Goal: Task Accomplishment & Management: Manage account settings

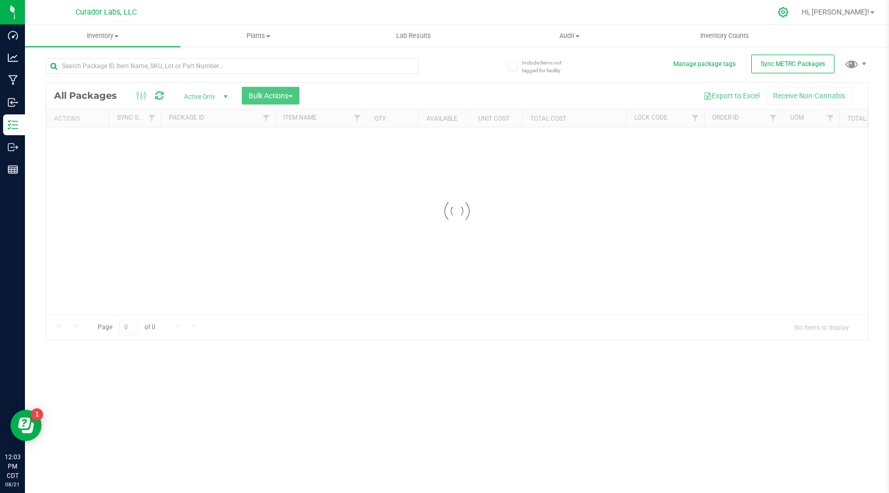
click at [789, 13] on icon at bounding box center [783, 12] width 11 height 11
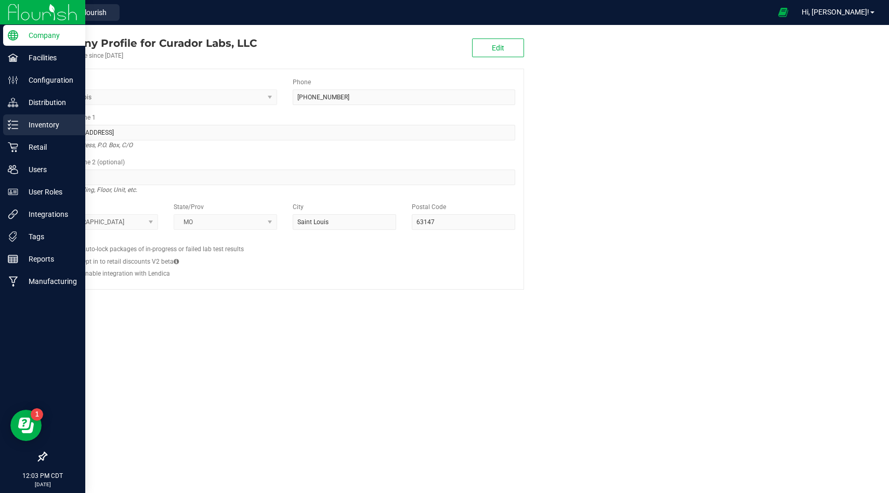
click at [24, 127] on p "Inventory" at bounding box center [49, 125] width 62 height 12
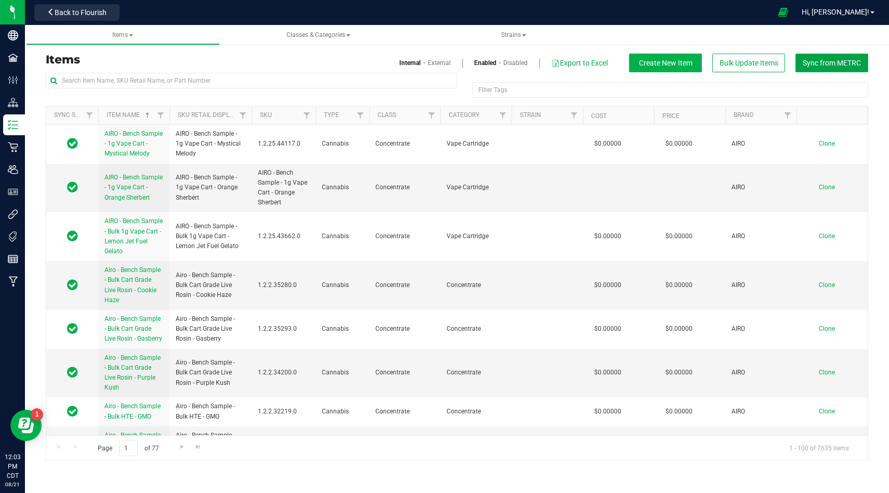
click at [814, 68] on button "Sync from METRC" at bounding box center [831, 63] width 73 height 19
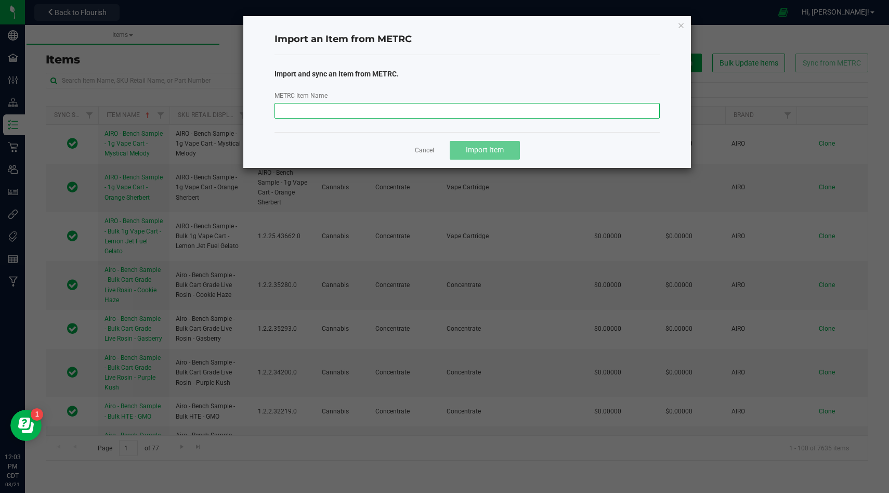
click at [356, 111] on input "METRC Item Name" at bounding box center [467, 111] width 385 height 16
paste input "M00002365560: SafeBet - Blunt 1g - Final Packaging - [PERSON_NAME]-2365560"
type input "M00002365560: SafeBet - Blunt 1g - Final Packaging - [PERSON_NAME]-2365560"
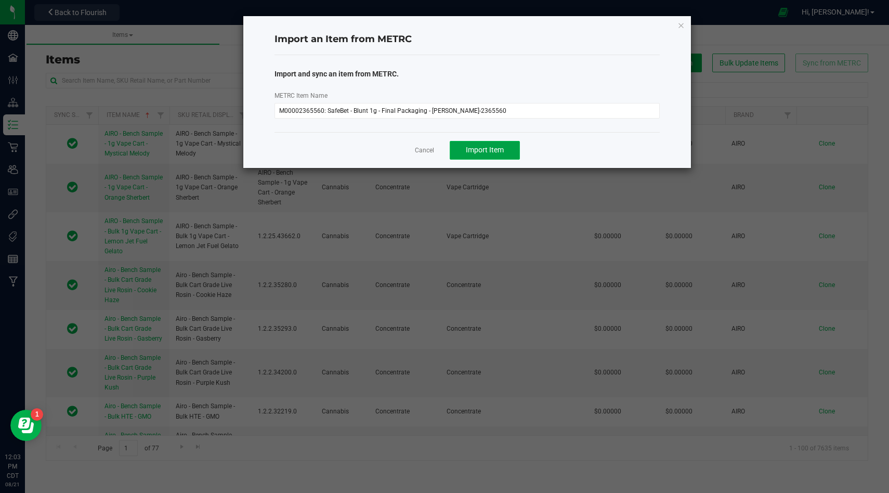
click at [512, 155] on button "Import Item" at bounding box center [485, 150] width 70 height 19
click at [681, 24] on icon "button" at bounding box center [680, 25] width 7 height 12
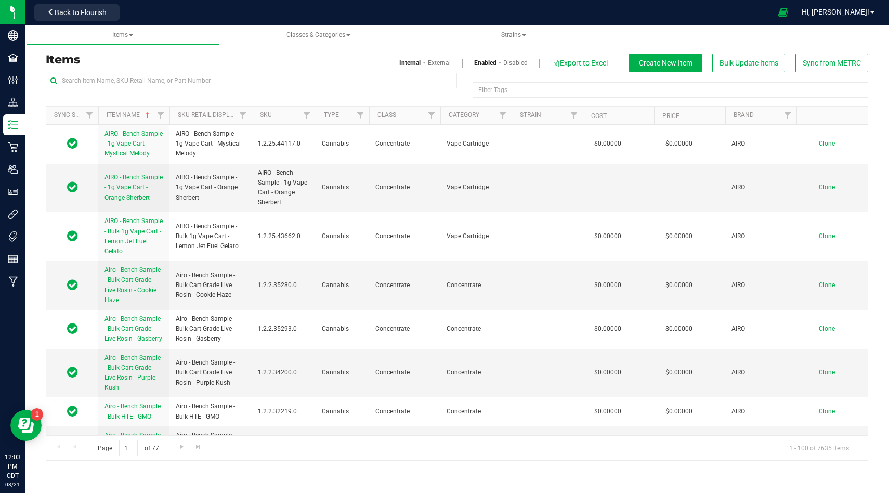
click at [662, 35] on ul "Items Classes & Categories Strains" at bounding box center [470, 35] width 889 height 20
click at [843, 63] on span "Sync from METRC" at bounding box center [832, 63] width 58 height 8
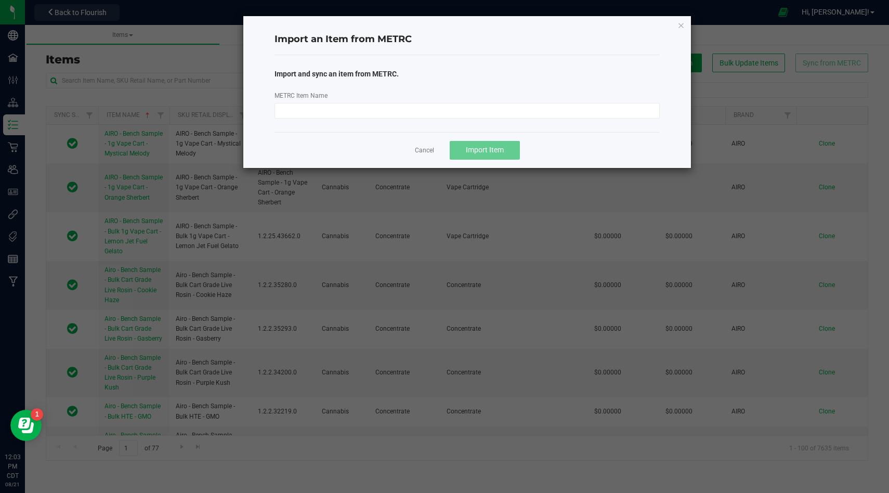
click at [468, 122] on div "Import and sync an item from METRC. METRC Item Name" at bounding box center [467, 91] width 385 height 72
click at [484, 116] on input "METRC Item Name" at bounding box center [467, 111] width 385 height 16
paste input "M00002365560: SafeBet - Blunt 1g - Final Packaging - [PERSON_NAME]-2365560"
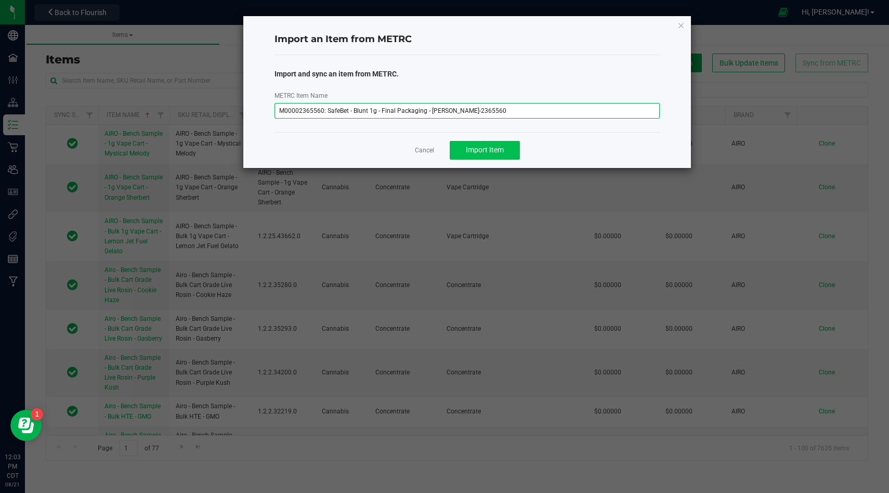
type input "M00002365560: SafeBet - Blunt 1g - Final Packaging - [PERSON_NAME]-2365560"
click at [499, 154] on button "Import Item" at bounding box center [485, 150] width 70 height 19
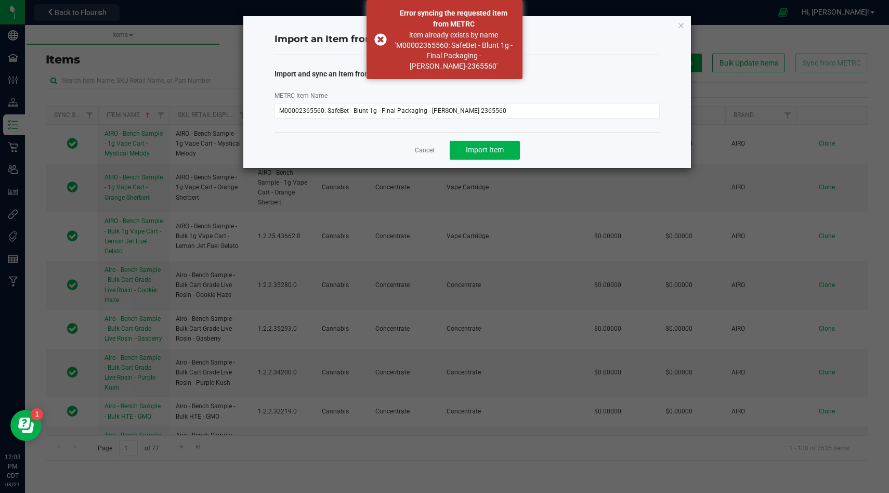
click at [109, 142] on ngb-modal-window "Import an Item from METRC Import and sync an item from METRC. METRC Item Name M…" at bounding box center [448, 246] width 897 height 493
click at [684, 27] on icon "button" at bounding box center [680, 25] width 7 height 12
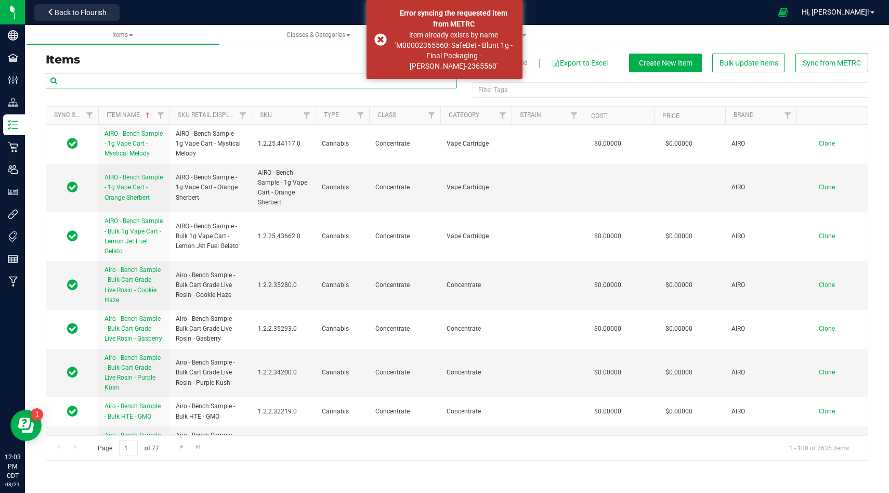
click at [257, 77] on input "text" at bounding box center [251, 81] width 411 height 16
paste input "M00002365560: SafeBet - Blunt 1g - Final Packaging - [PERSON_NAME]-2365560"
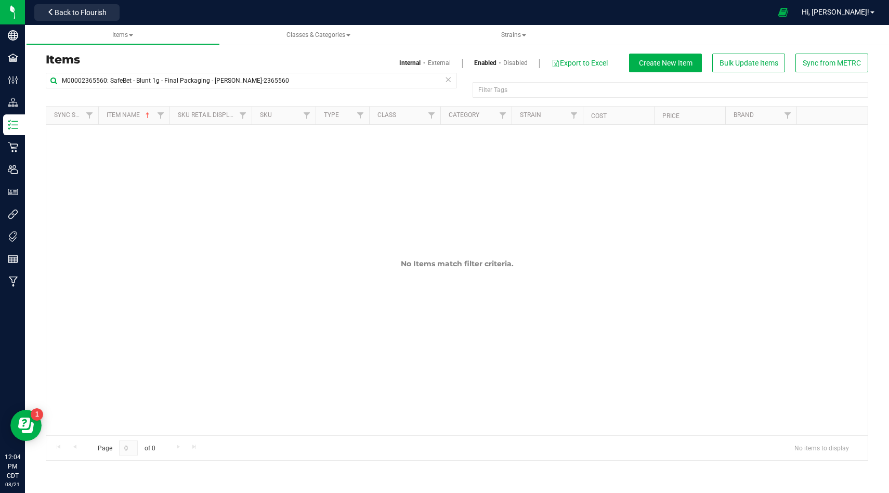
click at [653, 199] on div "No Items match filter criteria." at bounding box center [456, 268] width 821 height 286
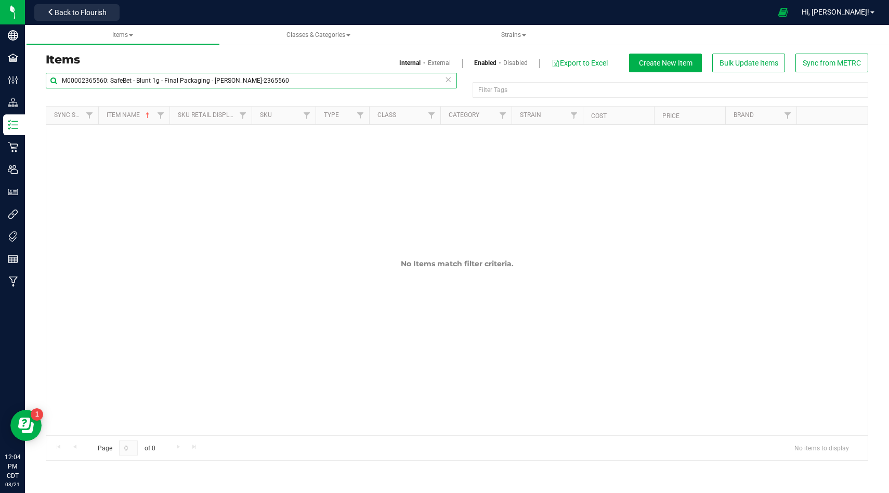
drag, startPoint x: 110, startPoint y: 81, endPoint x: 26, endPoint y: 69, distance: 85.1
click at [26, 69] on div "Items Internal External Enabled Disabled Export to Excel Create New Item Bulk U…" at bounding box center [457, 250] width 864 height 441
type input "SafeBet - Blunt 1g - Final Packaging - [PERSON_NAME]-2365560"
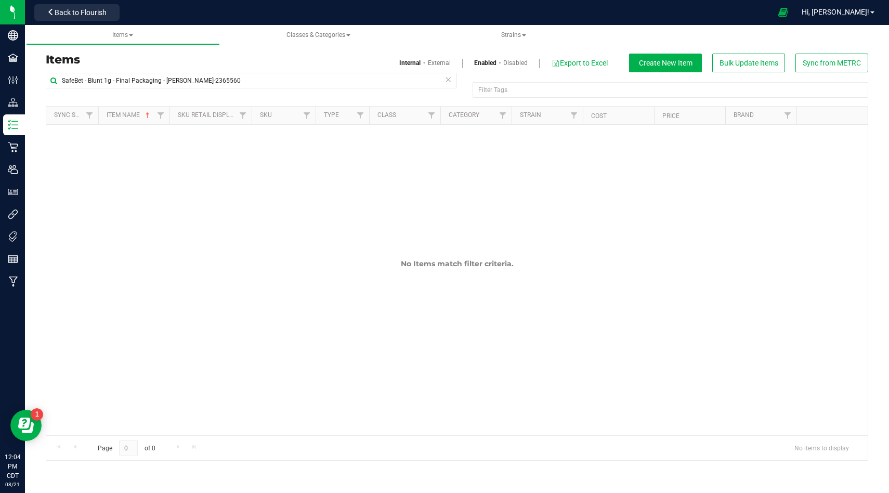
click at [683, 201] on div "No Items match filter criteria." at bounding box center [456, 268] width 821 height 286
click at [443, 61] on link "External" at bounding box center [439, 62] width 23 height 9
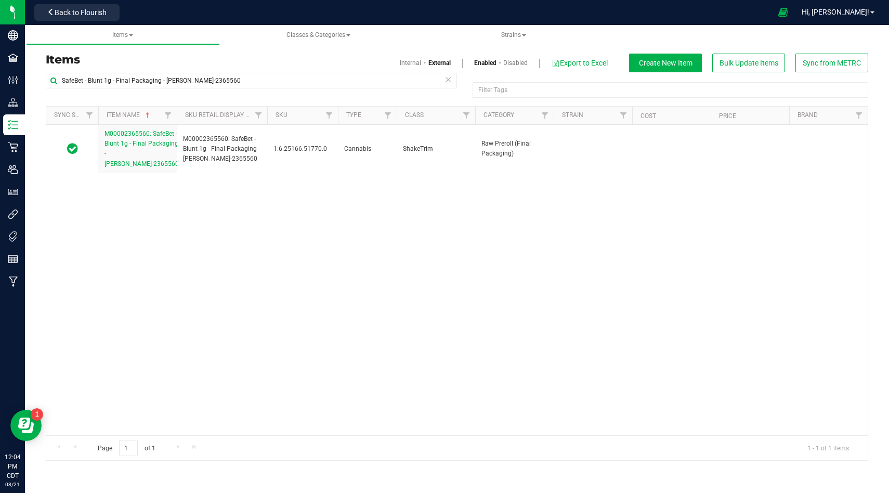
click at [476, 272] on div "M00002365560: SafeBet - Blunt 1g - Final Packaging - [PERSON_NAME]-2365560 M000…" at bounding box center [456, 280] width 821 height 310
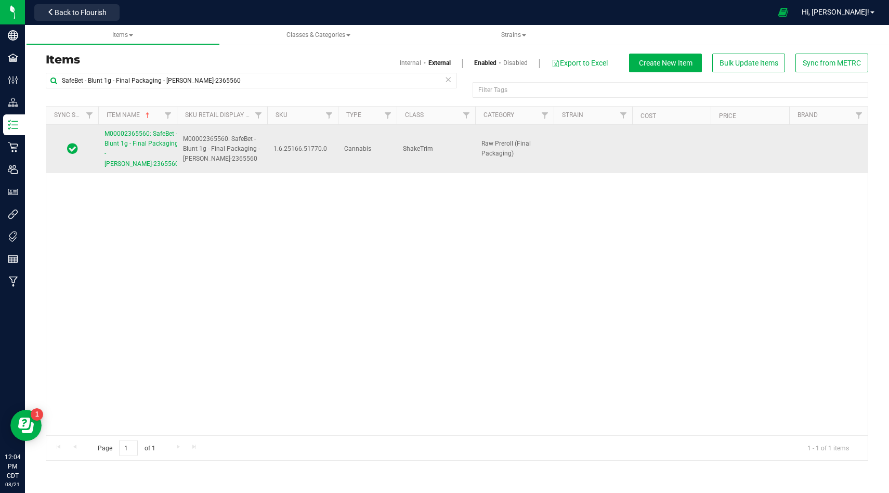
click at [134, 154] on span "M00002365560: SafeBet - Blunt 1g - Final Packaging - [PERSON_NAME]-2365560" at bounding box center [142, 148] width 74 height 37
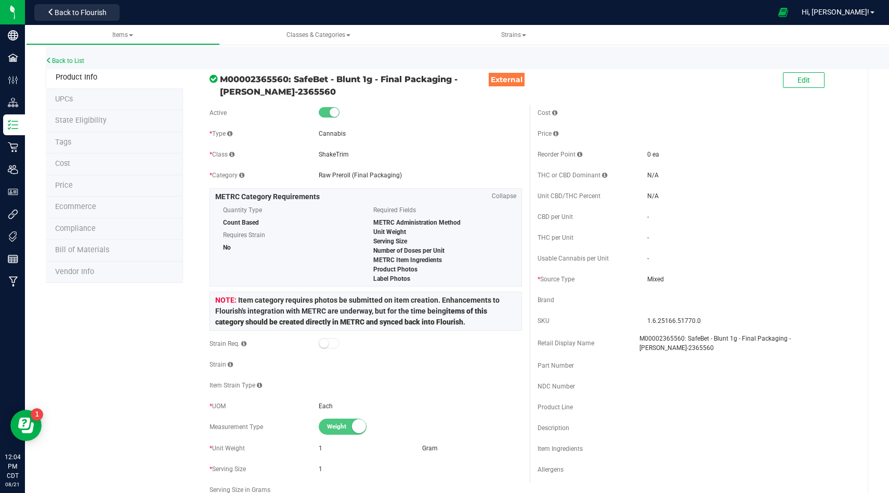
scroll to position [4, 0]
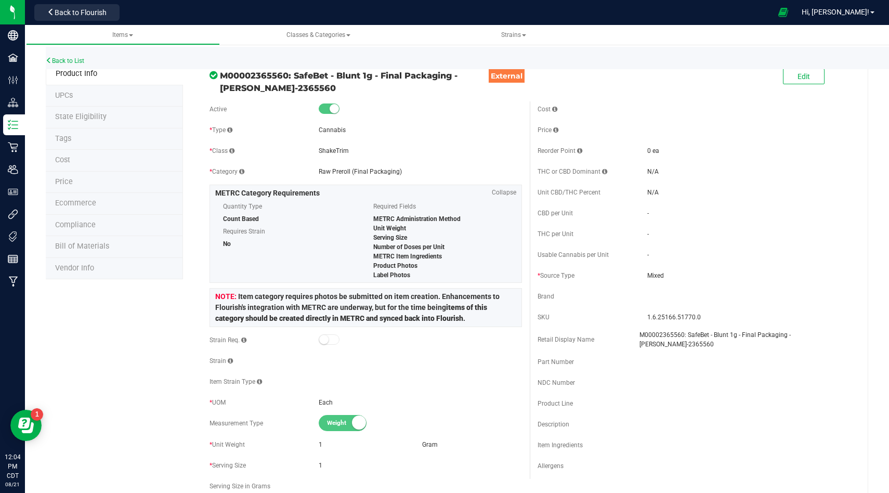
click at [426, 79] on span "M00002365560: SafeBet - Blunt 1g - Final Packaging - [PERSON_NAME]-2365560" at bounding box center [355, 81] width 271 height 25
copy div "M00002365560: SafeBet - Blunt 1g - Final Packaging - [PERSON_NAME]-2365560"
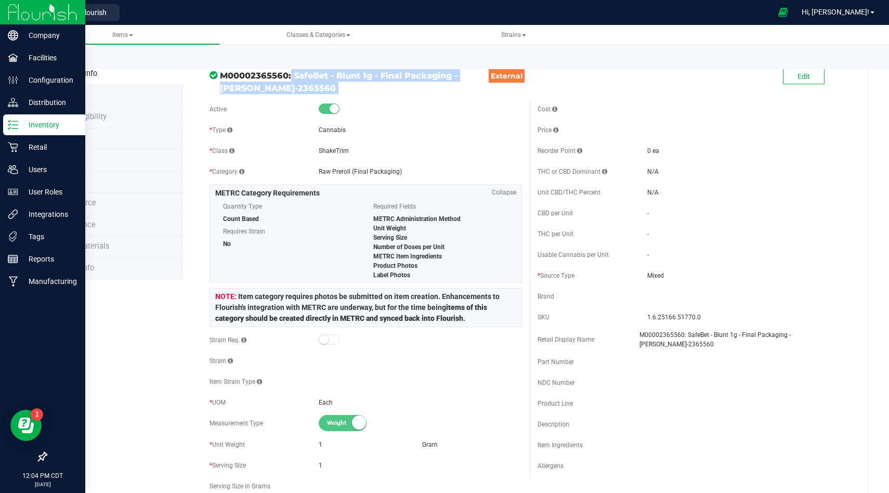
click at [40, 122] on p "Inventory" at bounding box center [49, 125] width 62 height 12
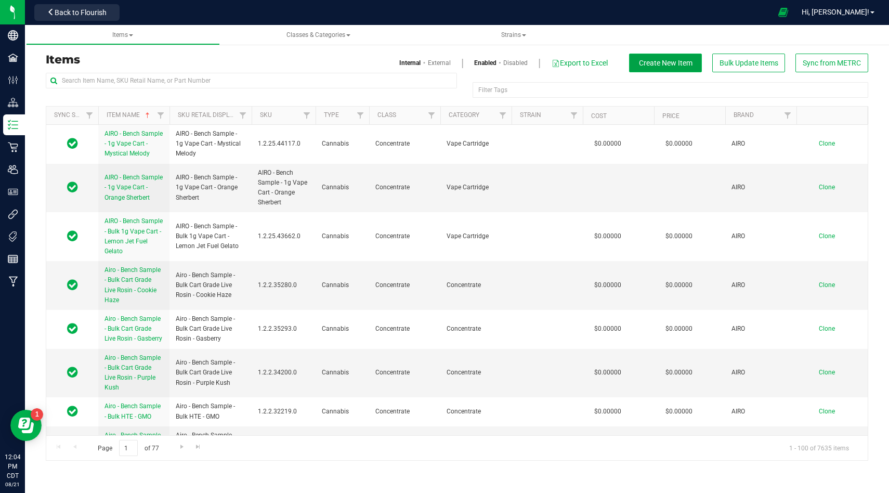
click at [648, 63] on span "Create New Item" at bounding box center [666, 63] width 54 height 8
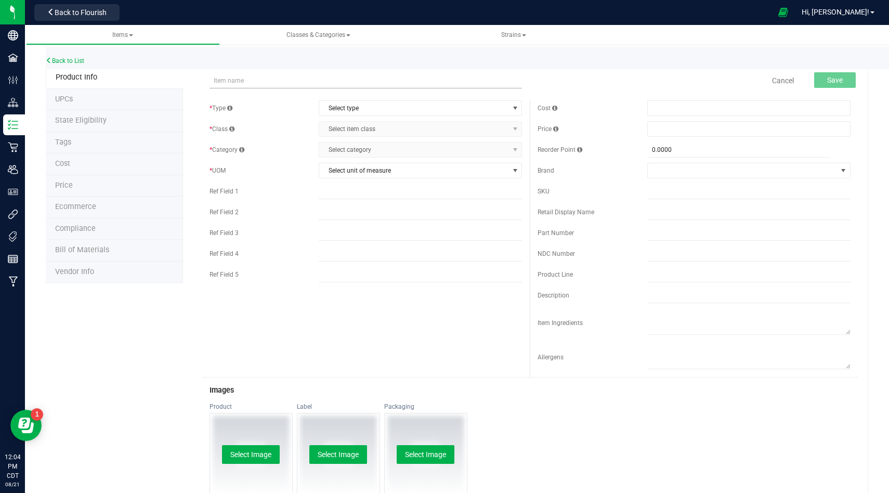
click at [363, 77] on input "text" at bounding box center [366, 81] width 313 height 16
type input "M00002365560: SafeBet - Blunt 1g - Final Packaging - [PERSON_NAME]-2365560"
click at [621, 74] on div "Cancel Save" at bounding box center [694, 81] width 329 height 26
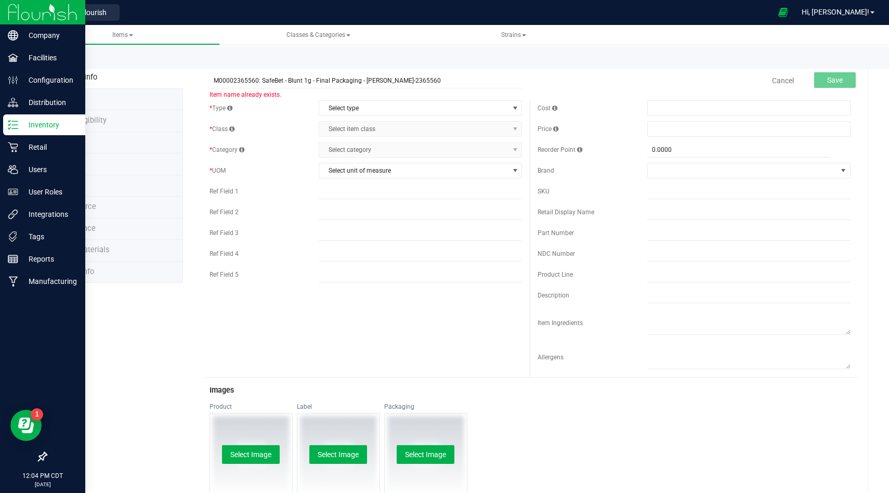
click at [37, 10] on img at bounding box center [43, 12] width 70 height 24
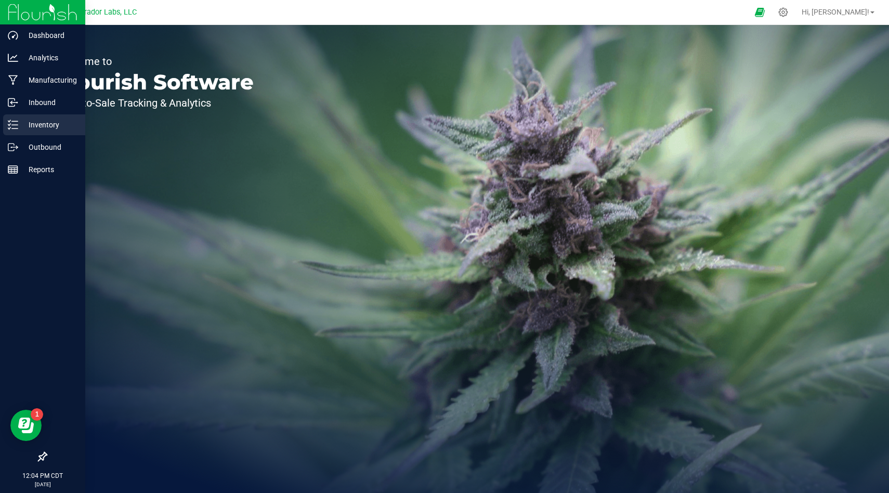
click at [38, 120] on p "Inventory" at bounding box center [49, 125] width 62 height 12
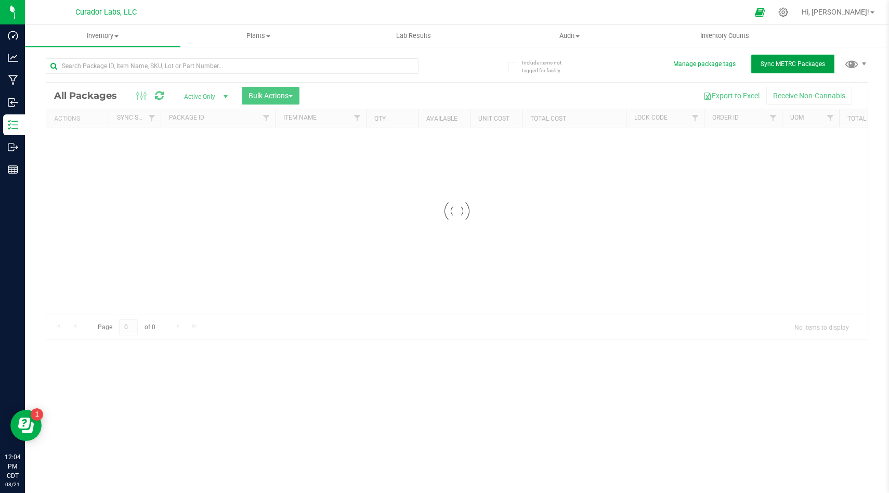
click at [787, 57] on button "Sync METRC Packages" at bounding box center [792, 64] width 83 height 19
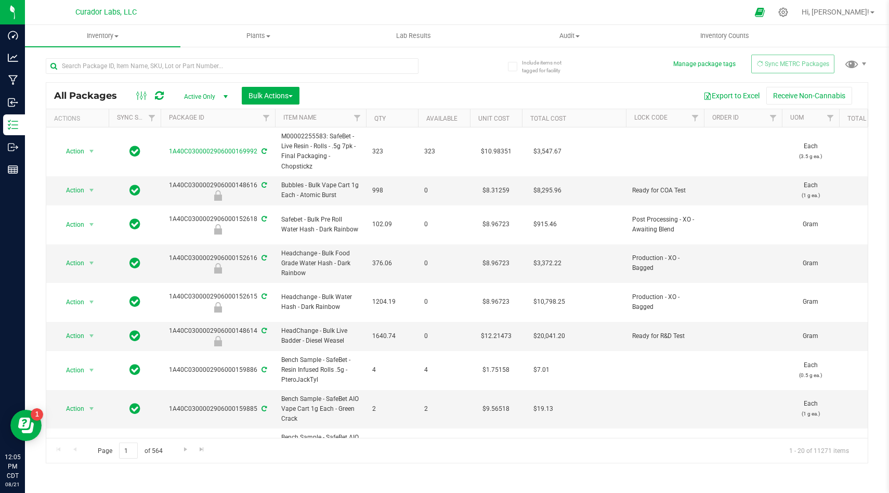
click at [438, 90] on div "Export to Excel Receive Non-Cannabis" at bounding box center [583, 96] width 553 height 18
click at [789, 14] on icon at bounding box center [783, 12] width 11 height 11
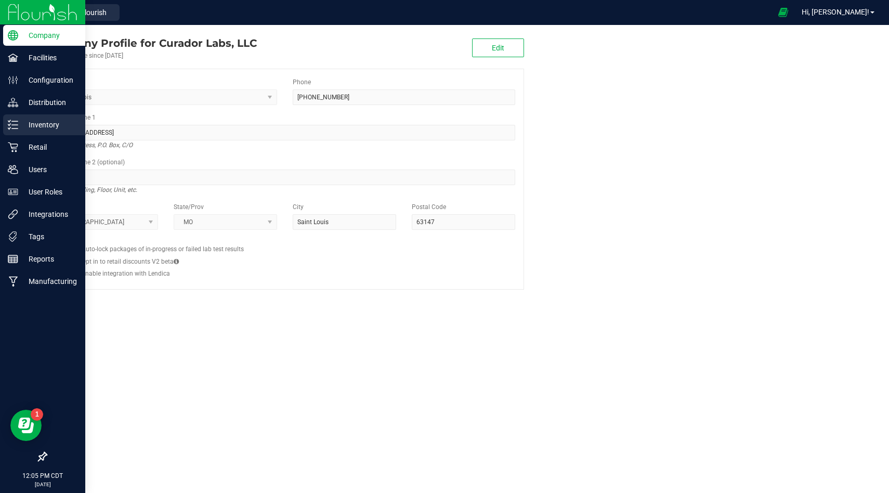
click at [19, 126] on p "Inventory" at bounding box center [49, 125] width 62 height 12
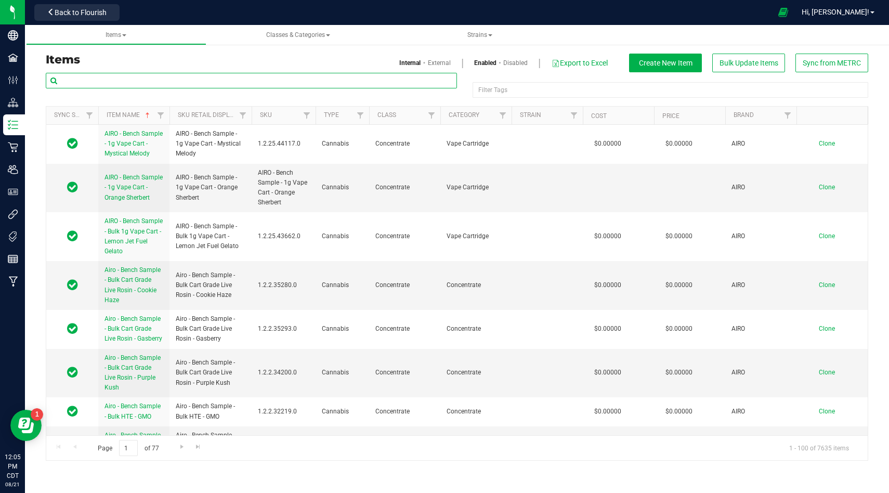
click at [319, 83] on input "text" at bounding box center [251, 81] width 411 height 16
paste input "M00002365560: SafeBet - Blunt 1g - Final Packaging - [PERSON_NAME]-2365560"
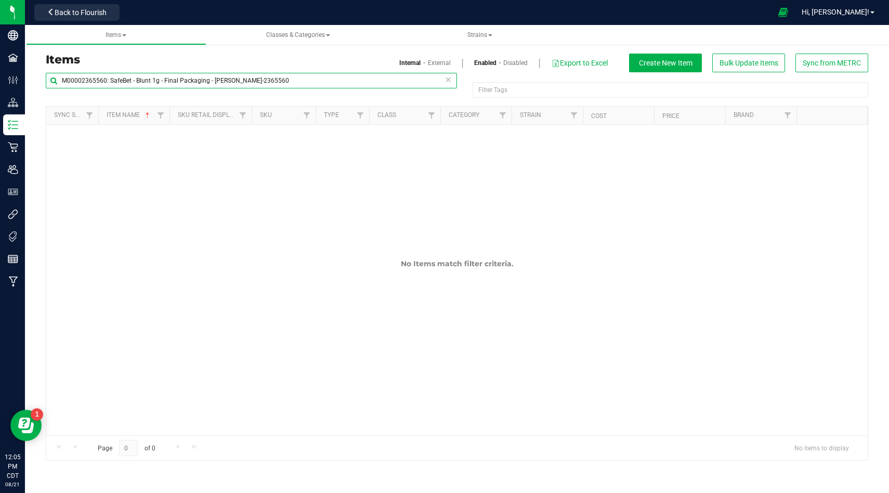
type input "M00002365560: SafeBet - Blunt 1g - Final Packaging - [PERSON_NAME]-2365560"
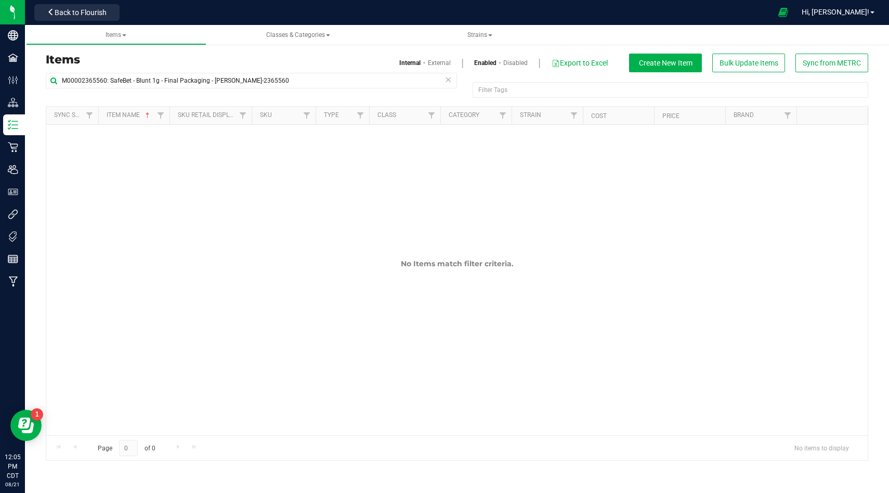
click at [435, 60] on link "External" at bounding box center [439, 62] width 23 height 9
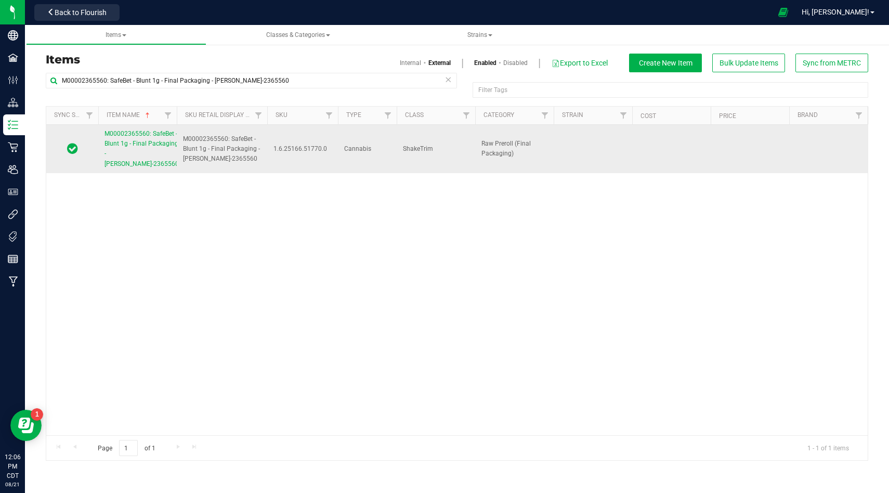
click at [160, 147] on link "M00002365560: SafeBet - Blunt 1g - Final Packaging - [PERSON_NAME]-2365560" at bounding box center [142, 149] width 74 height 40
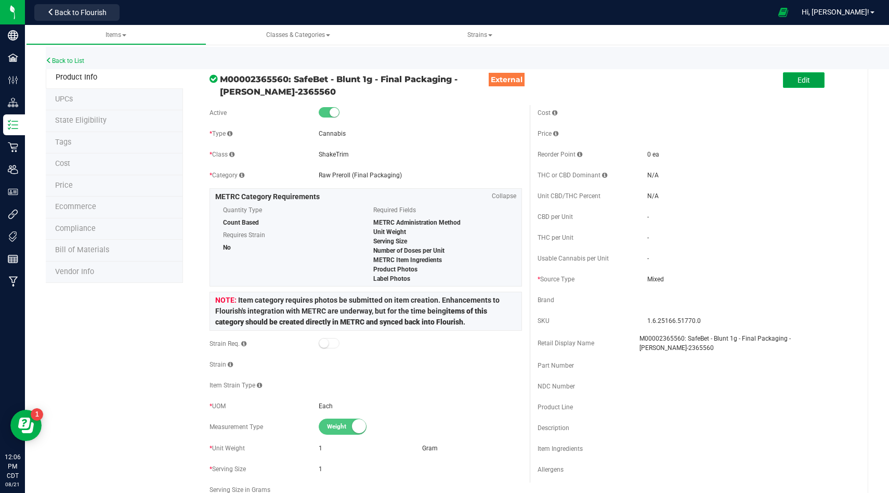
click at [804, 85] on button "Edit" at bounding box center [804, 80] width 42 height 16
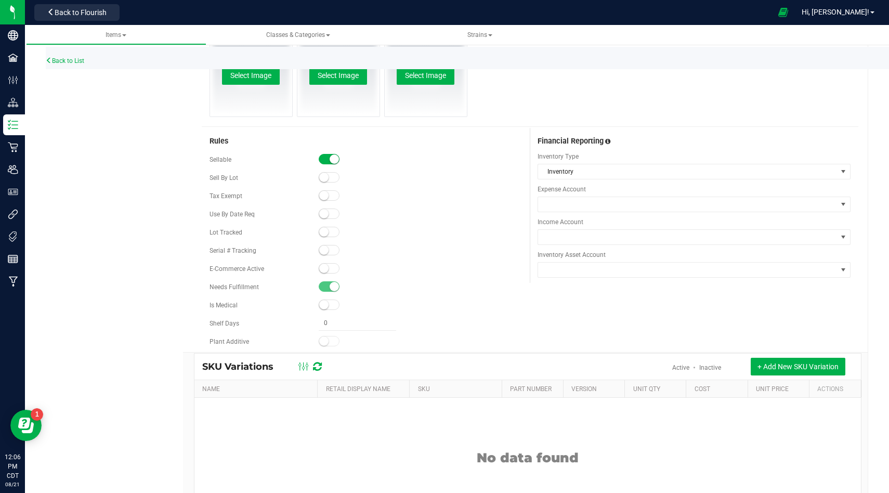
scroll to position [766, 0]
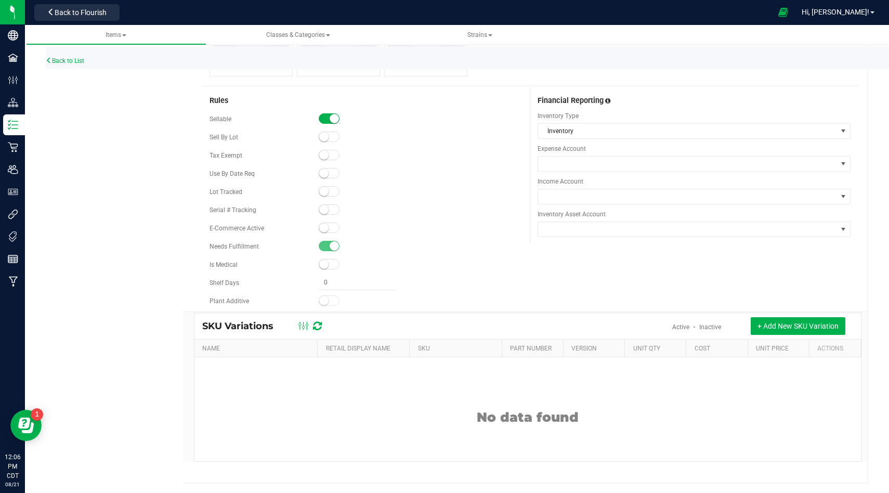
click at [324, 136] on small at bounding box center [323, 136] width 9 height 9
click at [324, 191] on small at bounding box center [323, 191] width 9 height 9
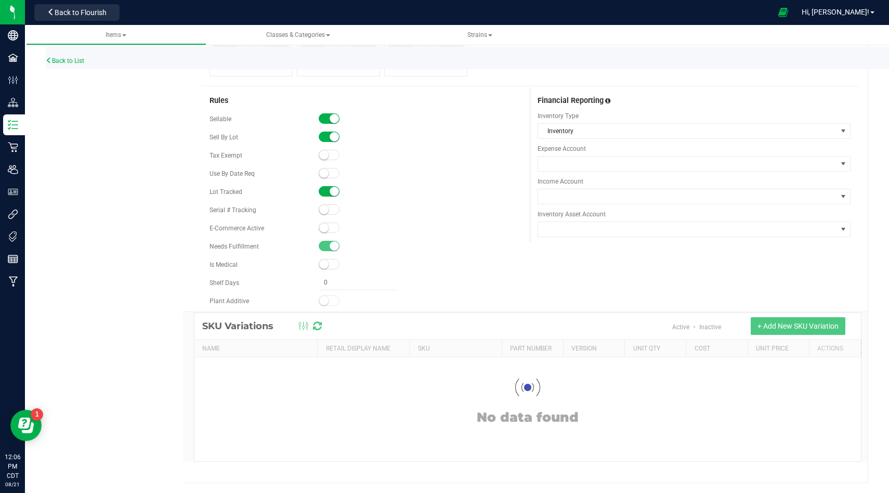
click at [326, 207] on small at bounding box center [323, 209] width 9 height 9
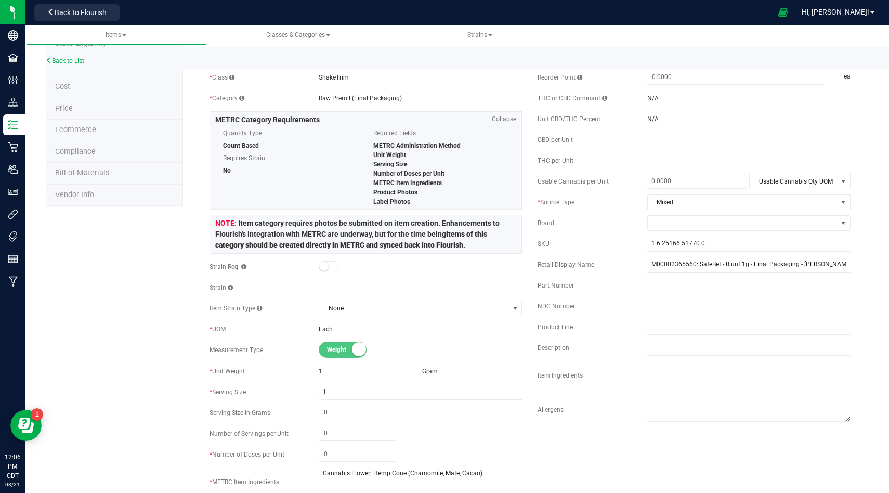
scroll to position [0, 0]
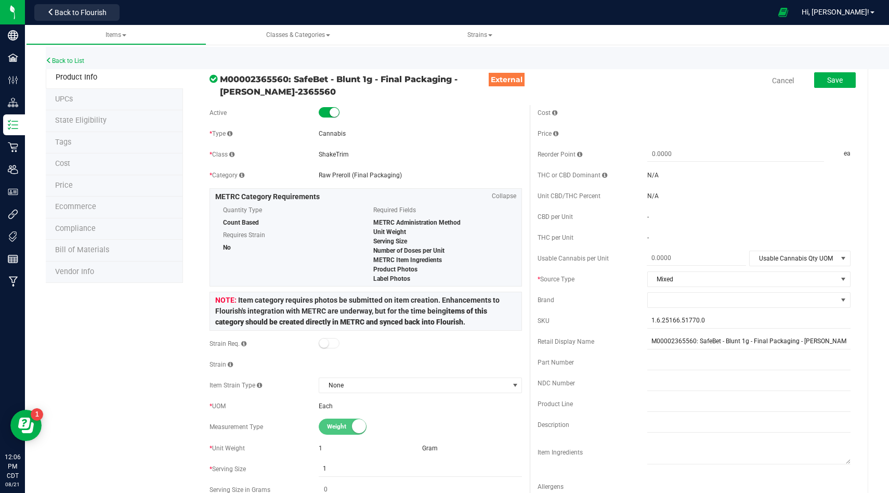
click at [819, 88] on div "Save" at bounding box center [827, 80] width 57 height 21
click at [827, 84] on button "Save" at bounding box center [835, 80] width 42 height 16
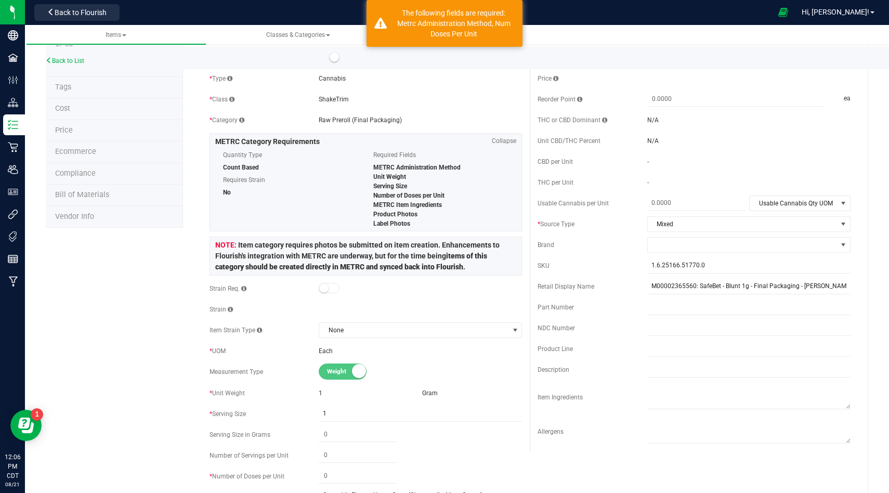
scroll to position [241, 0]
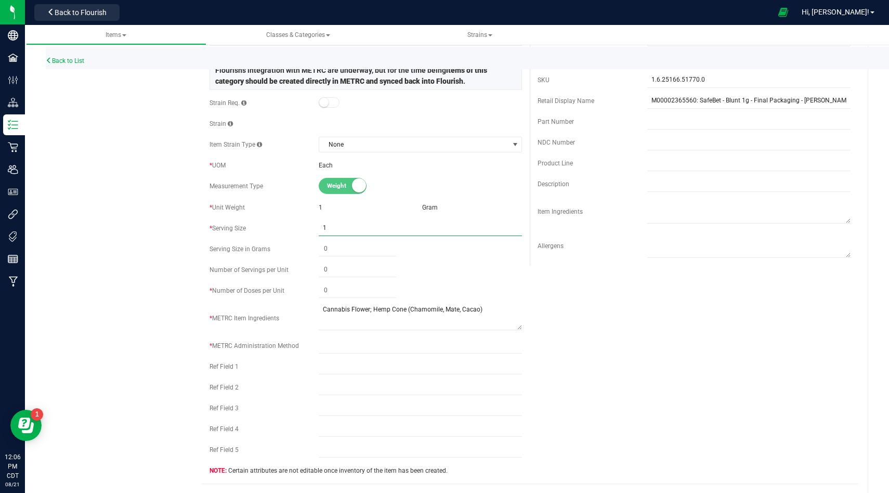
click at [338, 226] on input "1" at bounding box center [420, 228] width 203 height 16
click at [359, 291] on span at bounding box center [357, 290] width 77 height 15
type input "1"
click at [589, 354] on div "Active * Type Cannabis * Class [GEOGRAPHIC_DATA] * Category" at bounding box center [530, 173] width 657 height 619
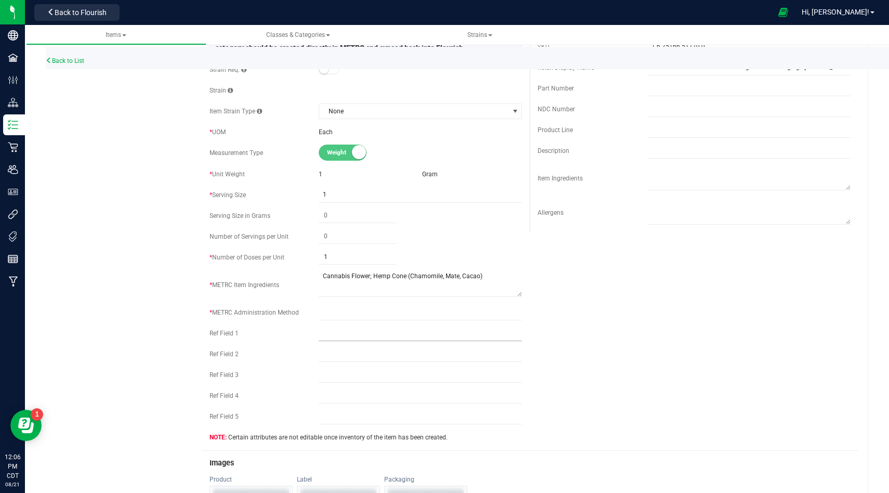
scroll to position [277, 0]
click at [439, 332] on input "text" at bounding box center [420, 330] width 203 height 16
click at [441, 319] on div "Active * Type Cannabis * Class [GEOGRAPHIC_DATA] * Category" at bounding box center [366, 137] width 329 height 619
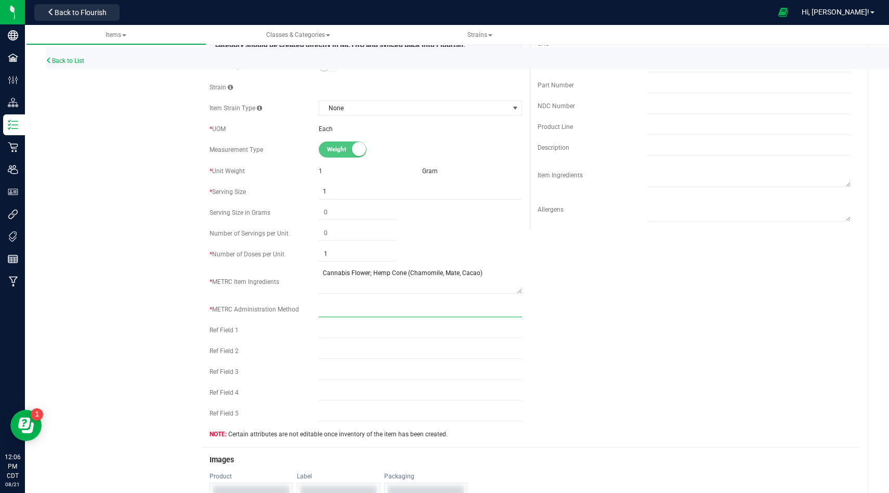
click at [447, 310] on input "text" at bounding box center [420, 310] width 203 height 16
type input "Combustion"
click at [650, 341] on div "Active * Type Cannabis * Class [GEOGRAPHIC_DATA] * Category" at bounding box center [530, 137] width 657 height 619
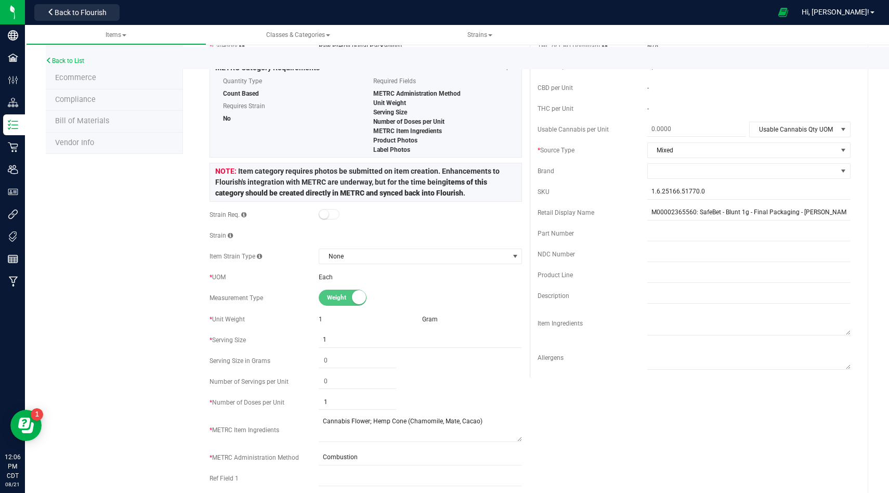
scroll to position [0, 0]
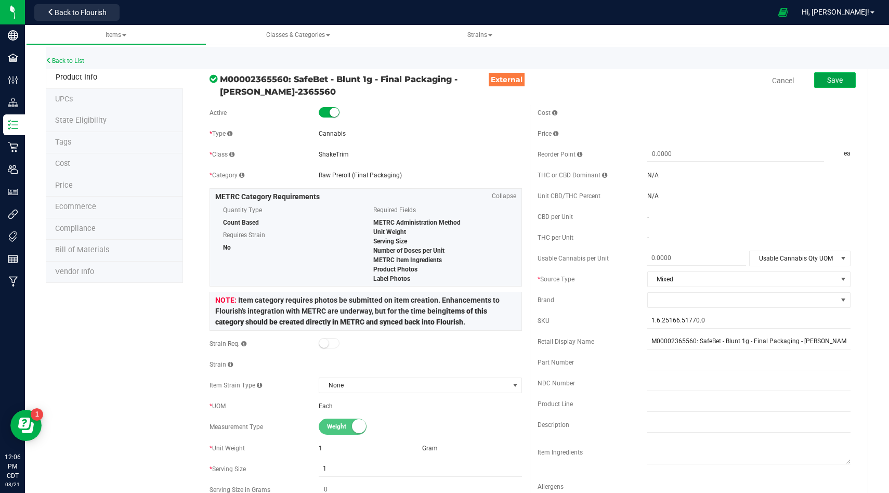
click at [833, 82] on span "Save" at bounding box center [835, 80] width 16 height 8
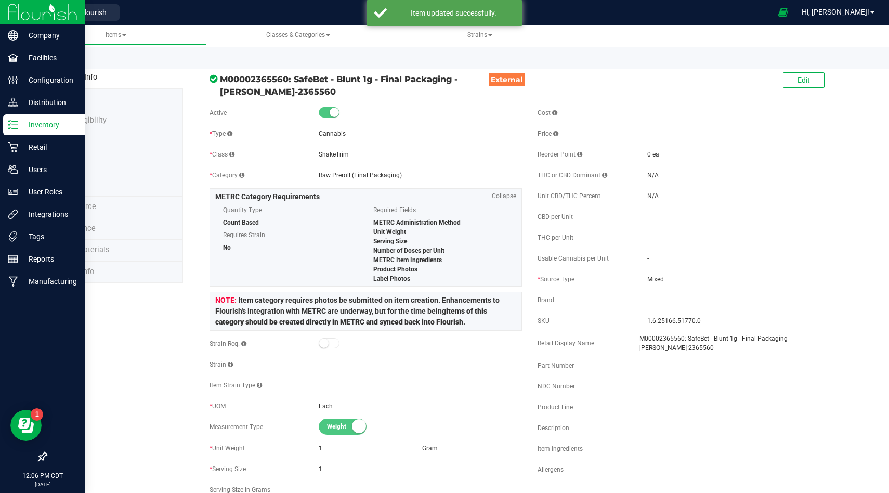
click at [10, 130] on div "Inventory" at bounding box center [44, 124] width 82 height 21
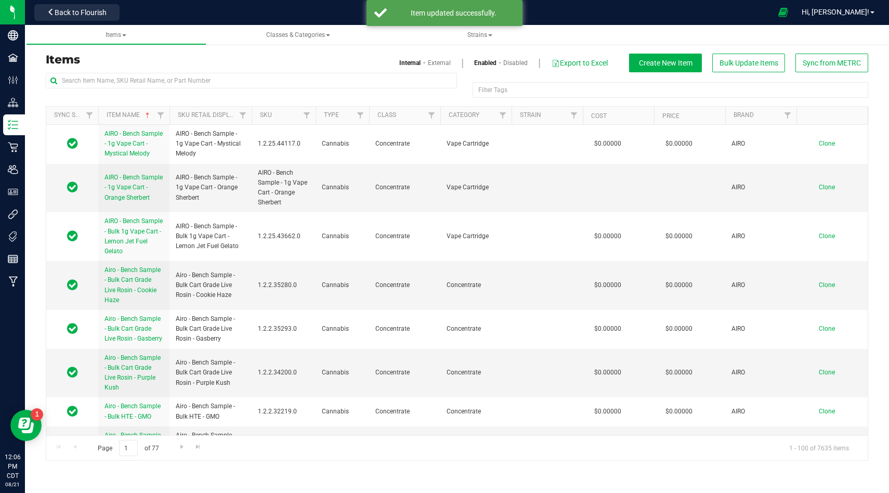
click at [434, 60] on link "External" at bounding box center [439, 62] width 23 height 9
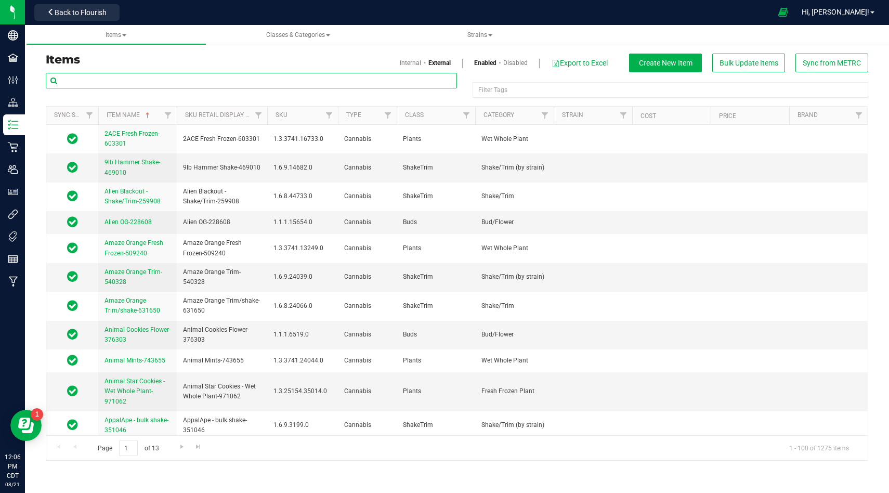
click at [375, 85] on input "text" at bounding box center [251, 81] width 411 height 16
paste input "M00002365560: SafeBet - Blunt 1g - Final Packaging - [PERSON_NAME]-2365560"
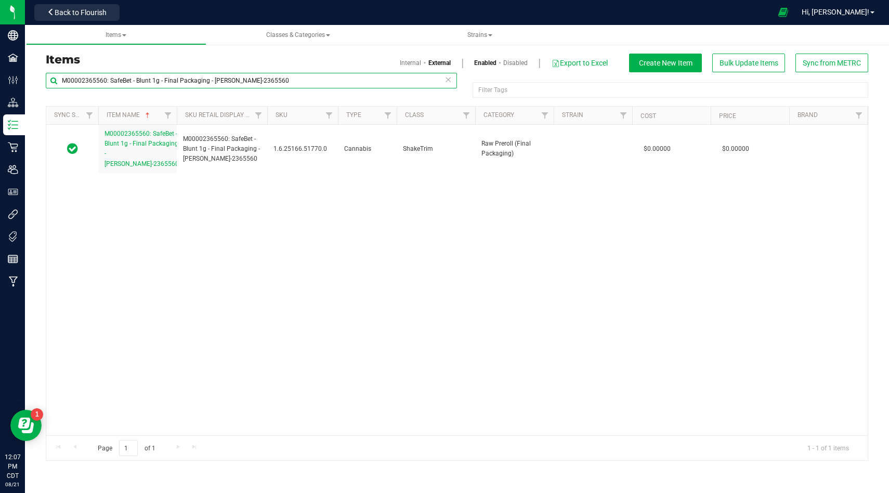
type input "M00002365560: SafeBet - Blunt 1g - Final Packaging - [PERSON_NAME]-2365560"
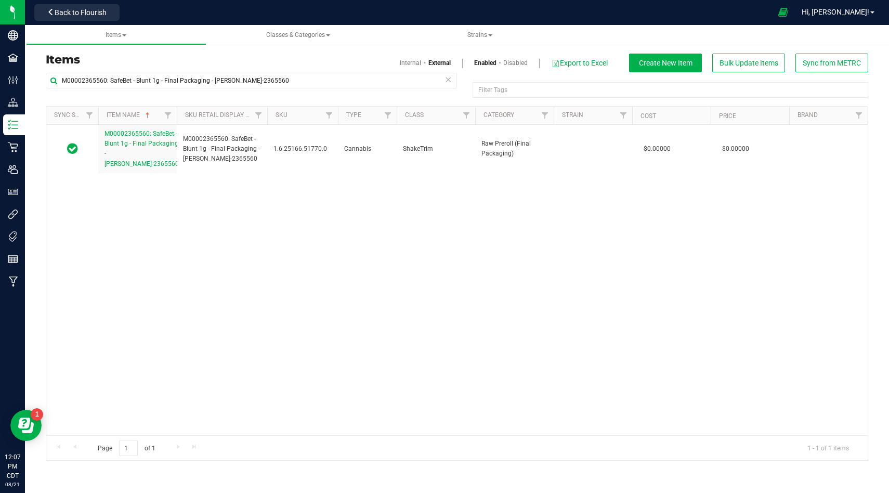
click at [410, 64] on link "Internal" at bounding box center [410, 62] width 21 height 9
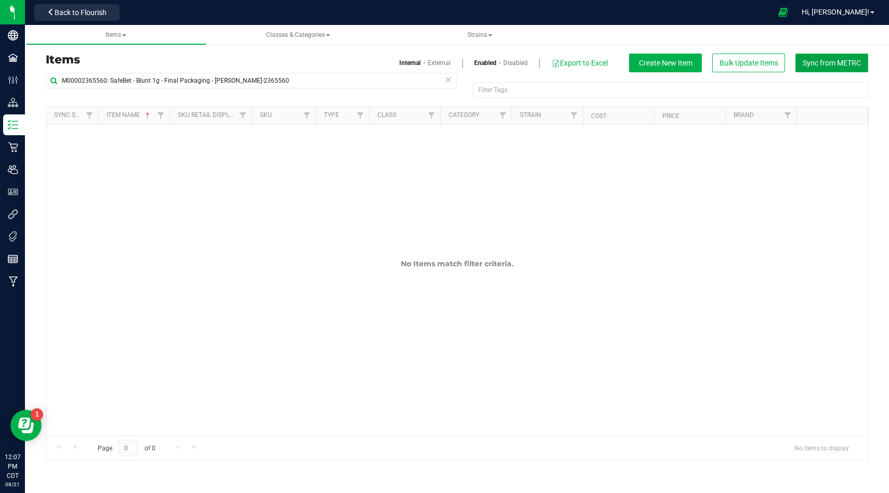
click at [811, 64] on span "Sync from METRC" at bounding box center [832, 63] width 58 height 8
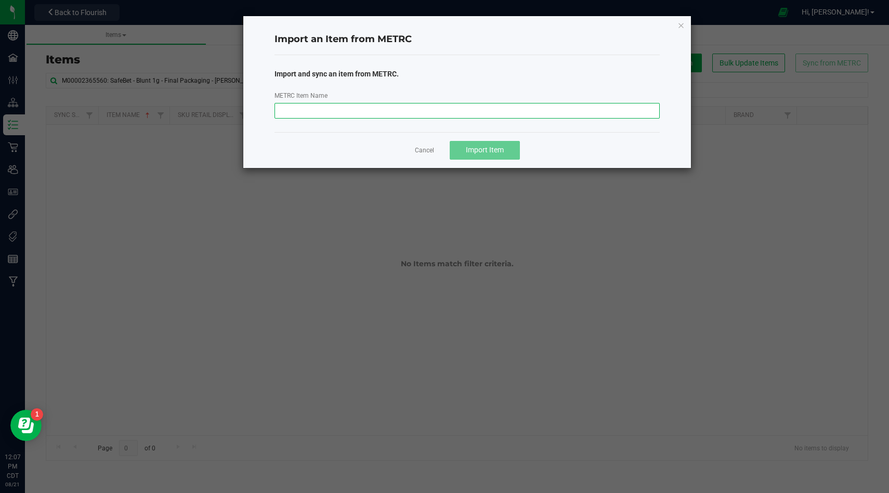
click at [476, 105] on input "METRC Item Name" at bounding box center [467, 111] width 385 height 16
paste input "M00002365560: SafeBet - Blunt 1g - Final Packaging - [PERSON_NAME]-2365560"
type input "M00002365560: SafeBet - Blunt 1g - Final Packaging - [PERSON_NAME]-2365560"
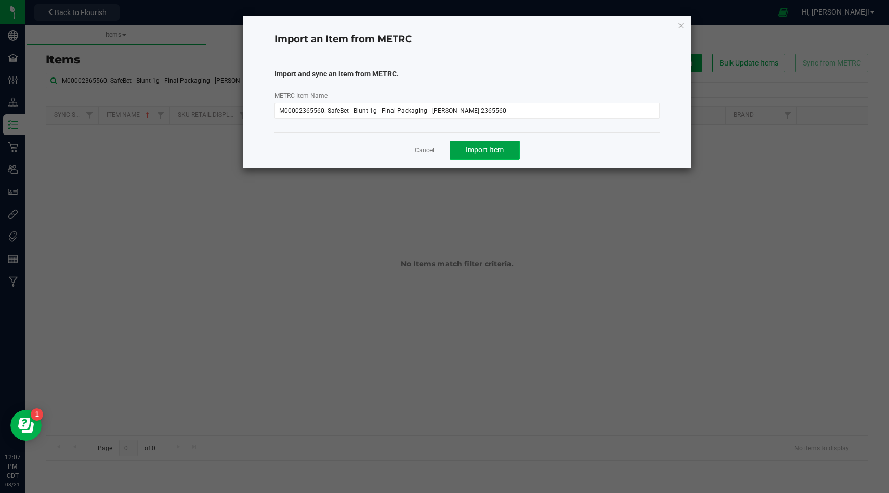
click at [490, 155] on button "Import Item" at bounding box center [485, 150] width 70 height 19
click at [507, 203] on ngb-modal-window "Import an Item from METRC Import and sync an item from METRC. METRC Item Name M…" at bounding box center [448, 246] width 897 height 493
click at [678, 26] on icon "button" at bounding box center [680, 25] width 7 height 12
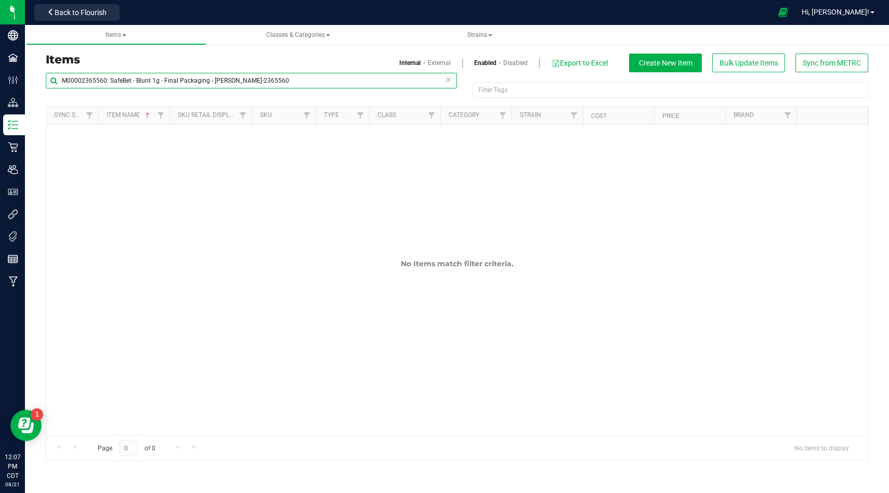
click at [392, 79] on input "M00002365560: SafeBet - Blunt 1g - Final Packaging - [PERSON_NAME]-2365560" at bounding box center [251, 81] width 411 height 16
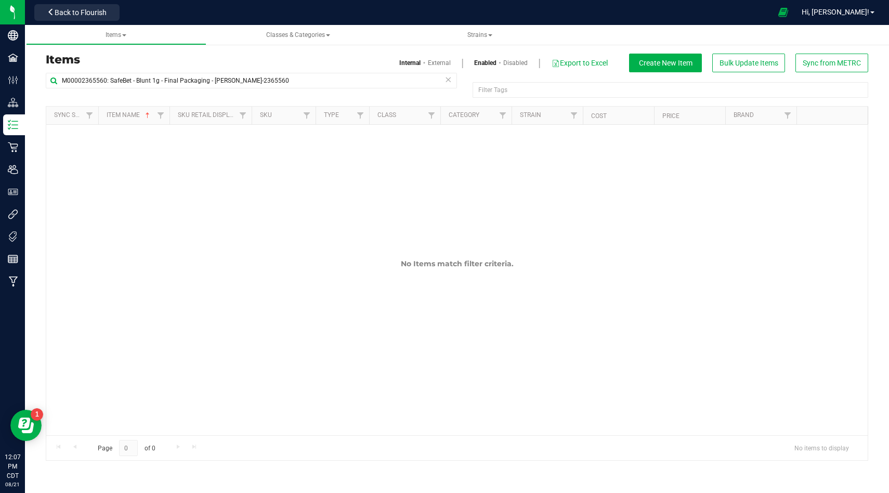
click at [443, 177] on div "No Items match filter criteria." at bounding box center [456, 268] width 821 height 286
click at [437, 67] on link "External" at bounding box center [439, 62] width 23 height 9
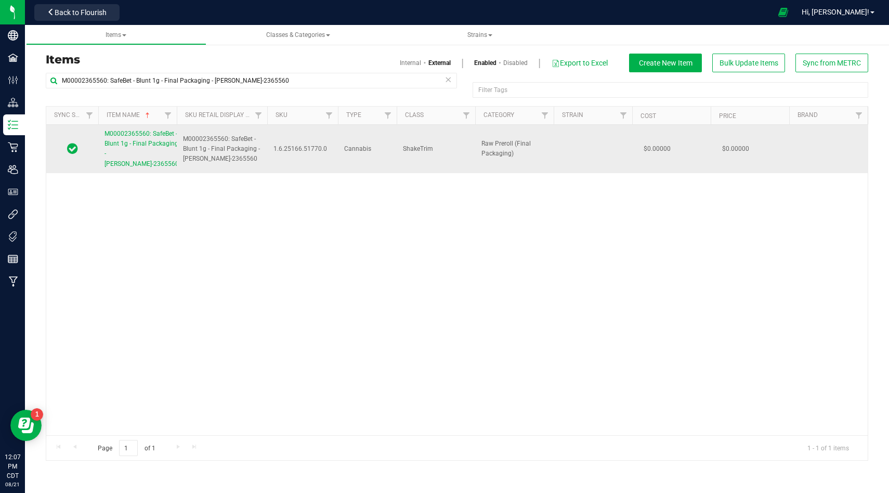
click at [109, 161] on span "M00002365560: SafeBet - Blunt 1g - Final Packaging - [PERSON_NAME]-2365560" at bounding box center [142, 148] width 74 height 37
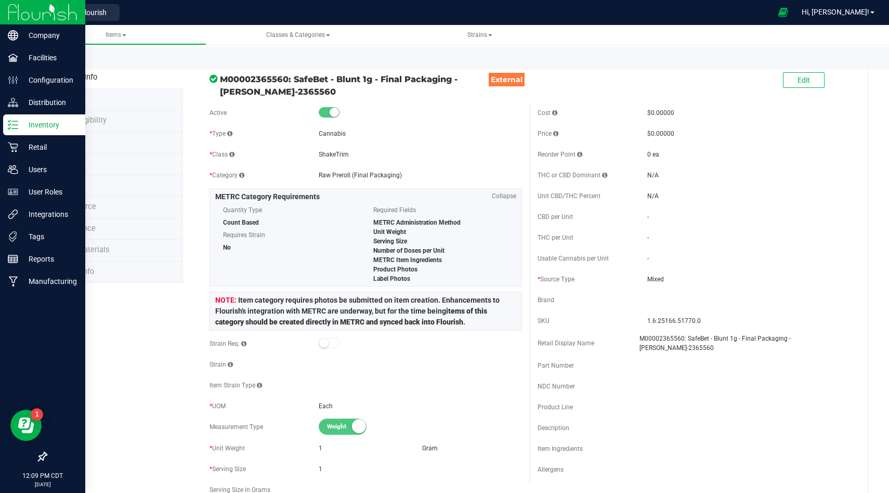
click at [40, 132] on div "Inventory" at bounding box center [44, 124] width 82 height 21
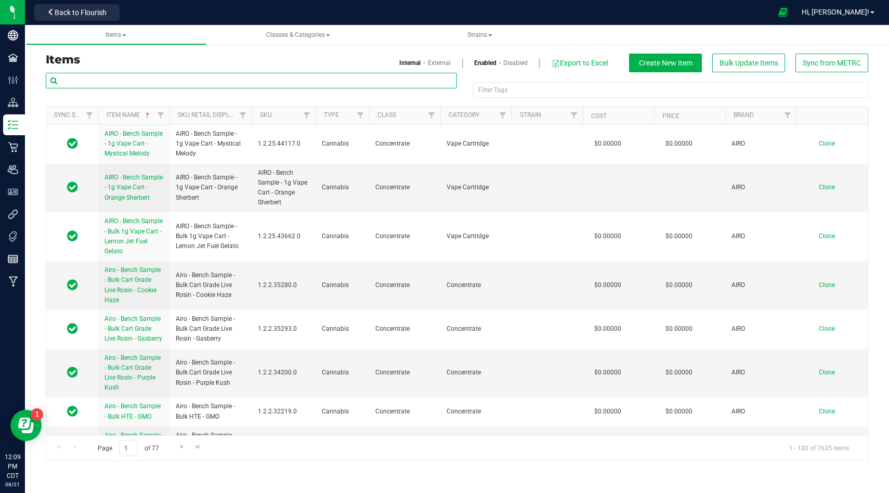
click at [243, 79] on input "text" at bounding box center [251, 81] width 411 height 16
type input "s"
click at [302, 83] on input "s" at bounding box center [251, 81] width 411 height 16
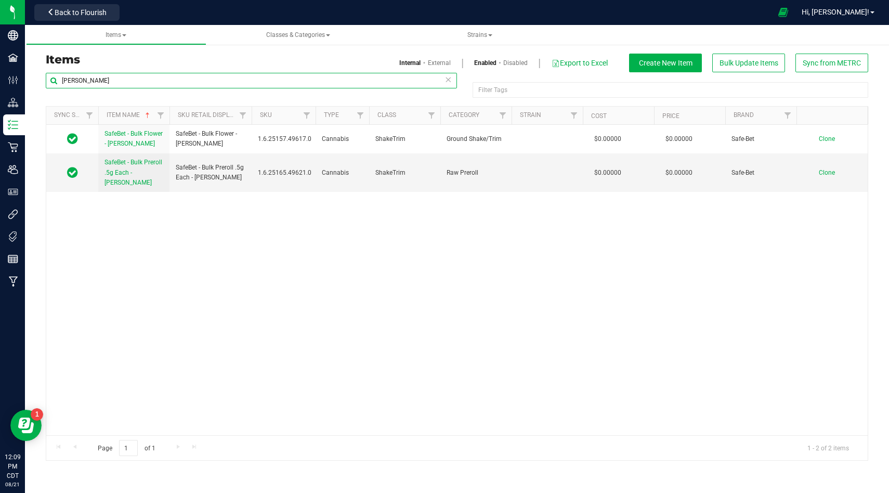
click at [136, 80] on input "[PERSON_NAME]" at bounding box center [251, 81] width 411 height 16
type input "flourish"
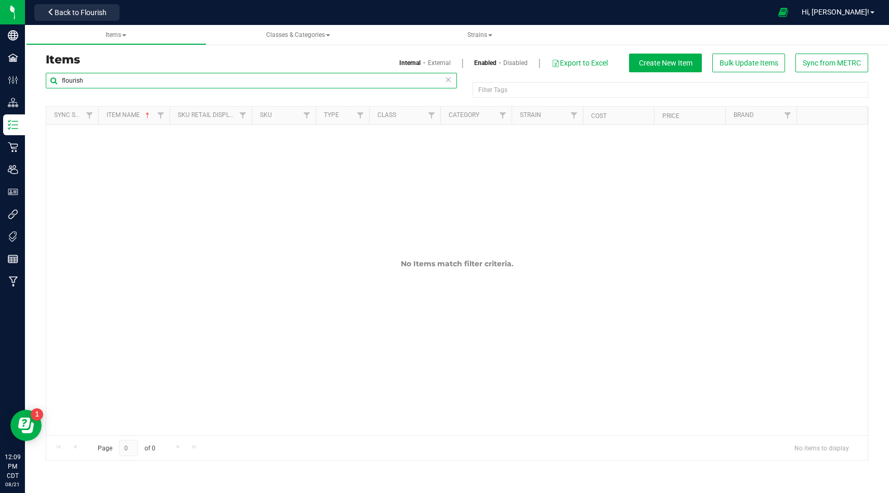
click at [443, 80] on input "flourish" at bounding box center [251, 81] width 411 height 16
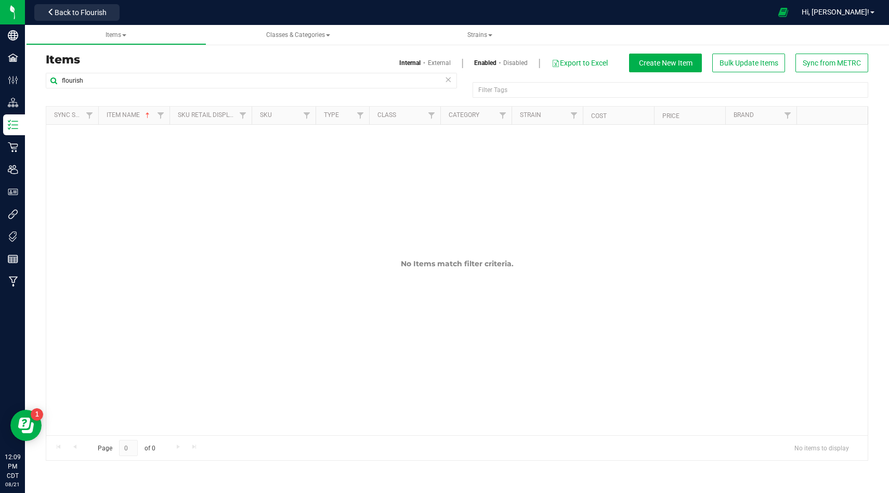
click at [446, 80] on icon at bounding box center [448, 79] width 7 height 12
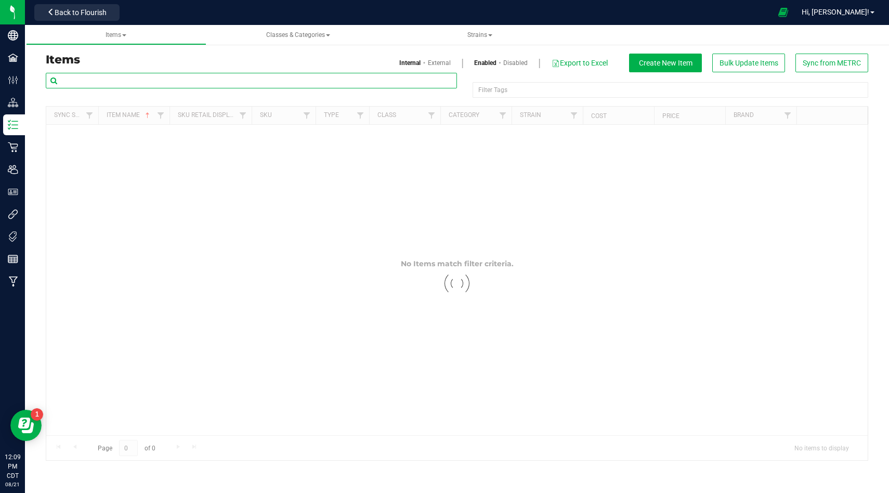
click at [407, 82] on input "text" at bounding box center [251, 81] width 411 height 16
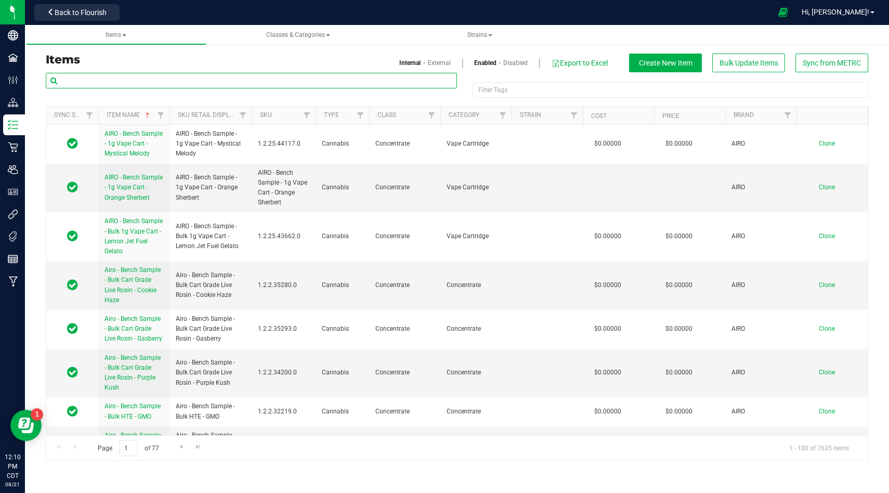
paste input "M00002365560: SafeBet - Blunt 1g - Final Packaging - [PERSON_NAME]-2365560"
type input "M00002365560: SafeBet - Blunt 1g - Final Packaging - [PERSON_NAME]-2365560"
click at [445, 66] on link "External" at bounding box center [439, 62] width 23 height 9
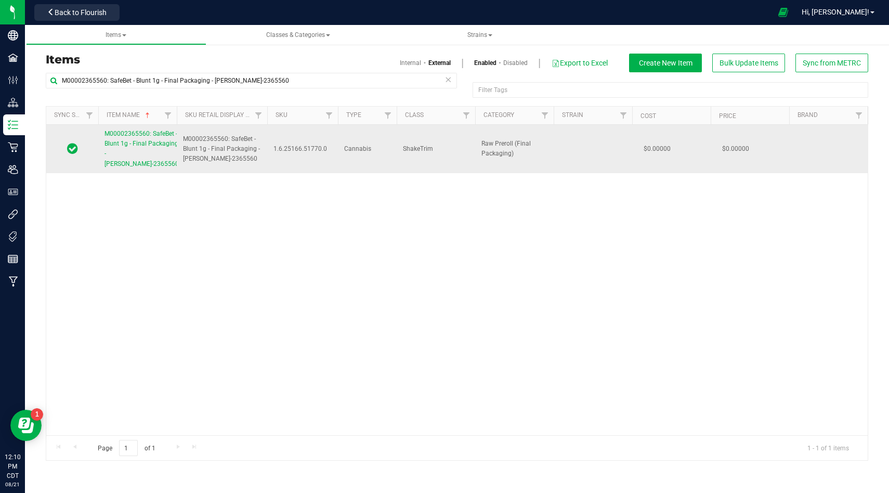
click at [136, 158] on link "M00002365560: SafeBet - Blunt 1g - Final Packaging - [PERSON_NAME]-2365560" at bounding box center [142, 149] width 74 height 40
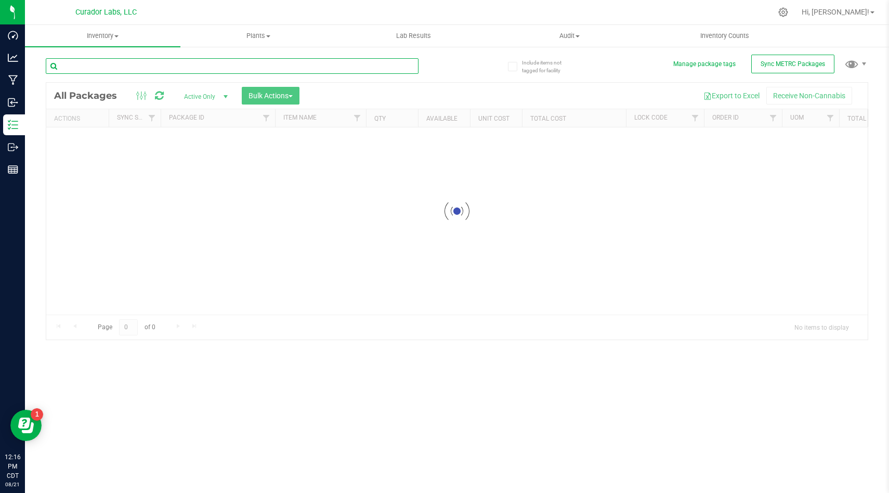
click at [199, 70] on input "text" at bounding box center [232, 66] width 373 height 16
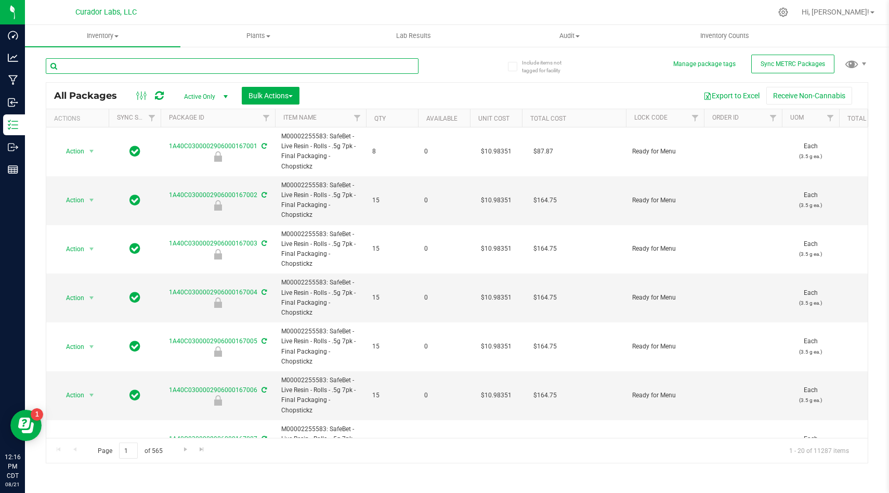
paste input "68496"
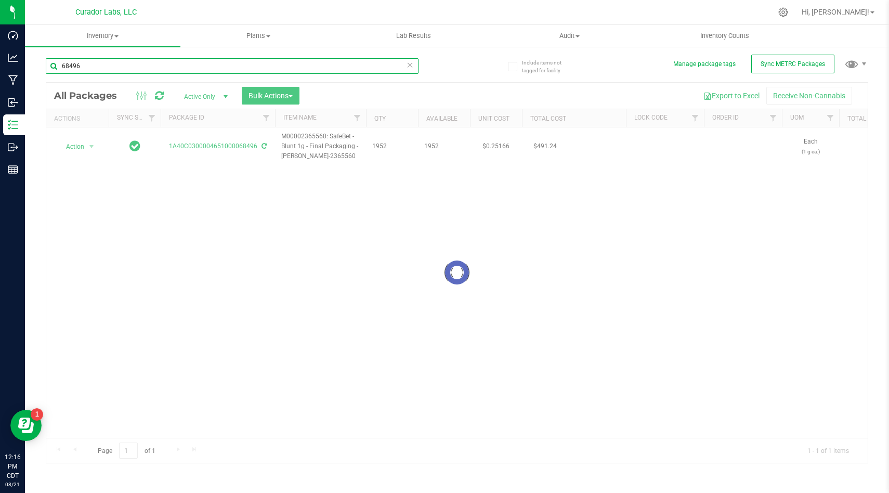
type input "68496"
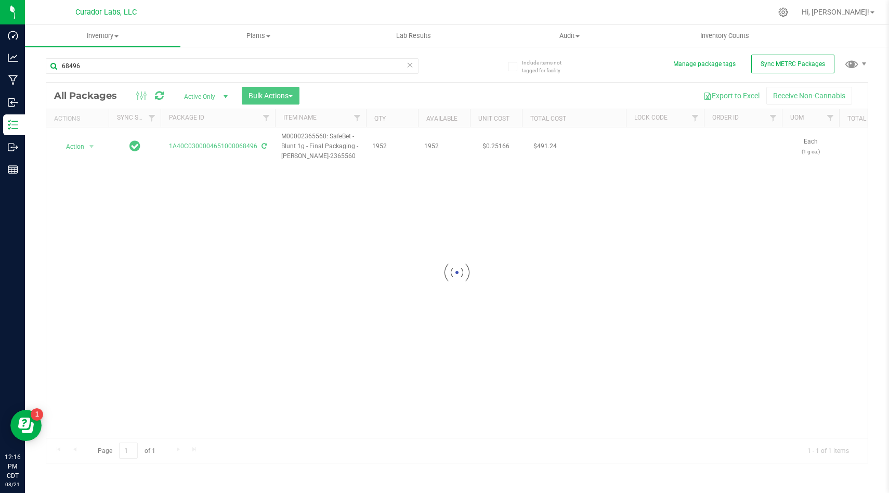
click at [448, 95] on div at bounding box center [456, 273] width 821 height 380
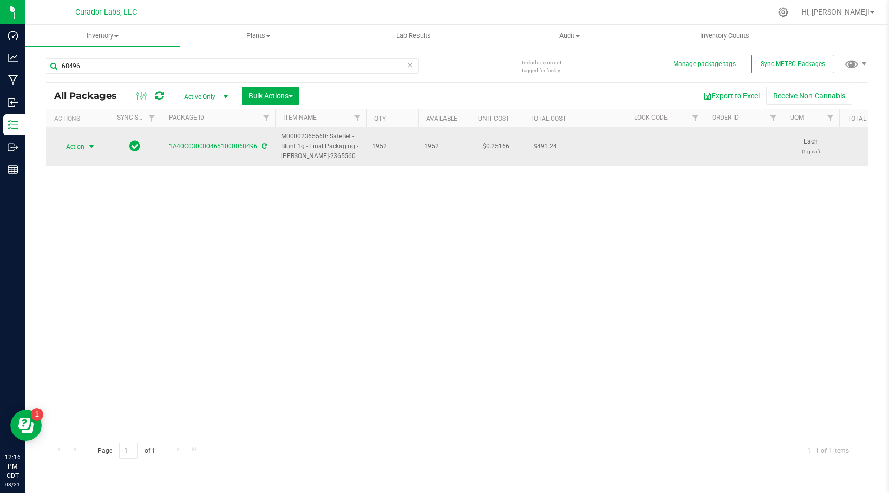
click at [75, 150] on span "Action" at bounding box center [71, 146] width 28 height 15
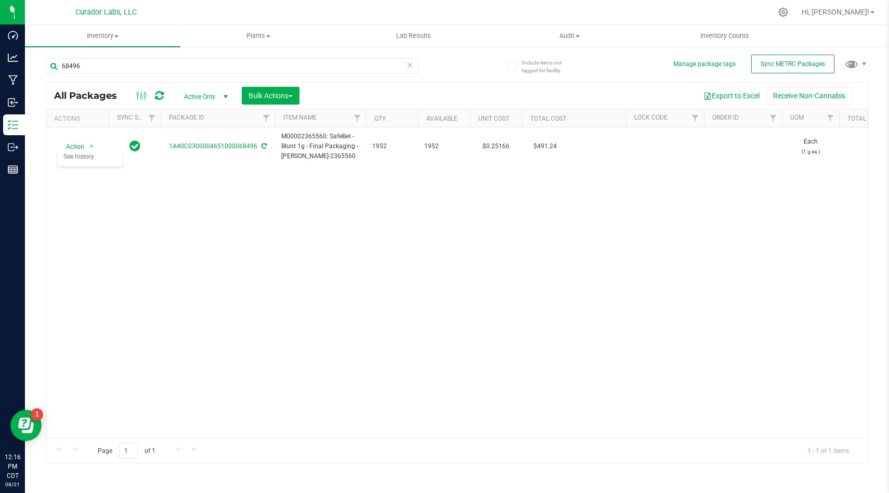
click at [274, 269] on div "Action Action Adjust qty Create package Edit attributes Global inventory Locate…" at bounding box center [456, 282] width 821 height 310
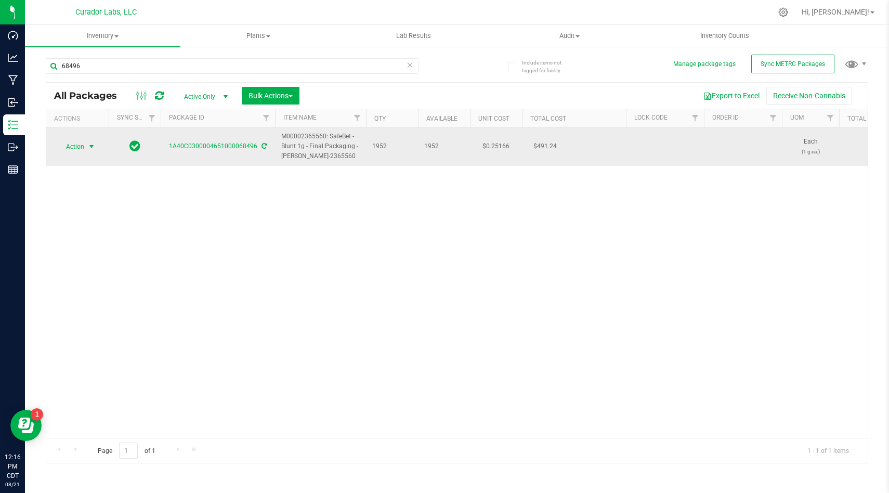
click at [72, 148] on span "Action" at bounding box center [71, 146] width 28 height 15
